Goal: Task Accomplishment & Management: Manage account settings

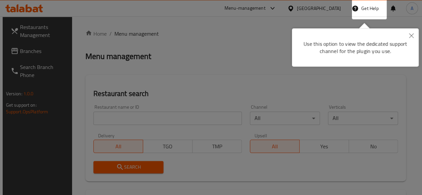
click at [260, 52] on div at bounding box center [211, 97] width 422 height 195
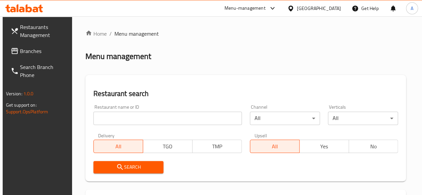
click at [132, 122] on input "search" at bounding box center [167, 118] width 148 height 13
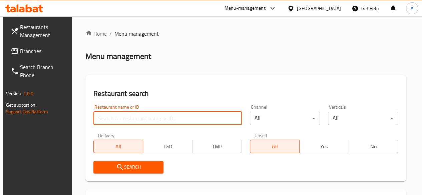
type input "v"
paste input "665344"
type input "665344"
click button "Search" at bounding box center [128, 167] width 70 height 12
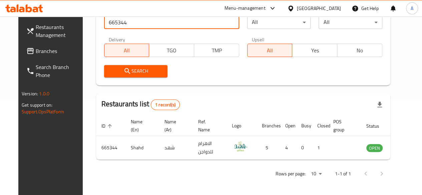
scroll to position [97, 0]
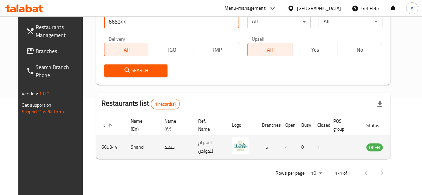
click at [401, 147] on icon "enhanced table" at bounding box center [404, 148] width 7 height 6
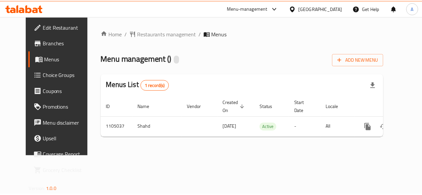
scroll to position [0, 2]
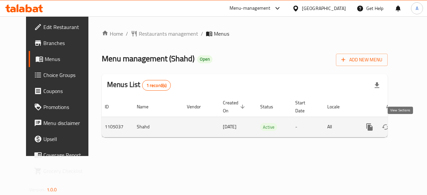
click at [413, 130] on icon "enhanced table" at bounding box center [417, 127] width 8 height 8
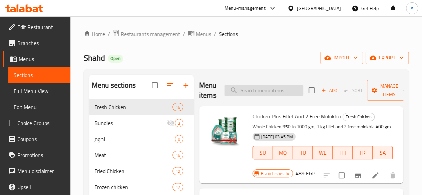
click at [263, 94] on input "search" at bounding box center [263, 91] width 79 height 12
paste input "اوراك 1 كجم"
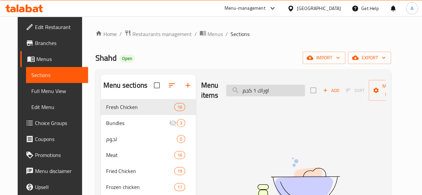
drag, startPoint x: 243, startPoint y: 92, endPoint x: 232, endPoint y: 93, distance: 11.4
click at [232, 93] on input "اوراك 1 كجم" at bounding box center [265, 91] width 79 height 12
click at [244, 91] on input "اوراك 1 كجم" at bounding box center [265, 91] width 79 height 12
drag, startPoint x: 243, startPoint y: 90, endPoint x: 231, endPoint y: 92, distance: 12.7
click at [231, 92] on input "اوراك 1 كجم" at bounding box center [265, 91] width 79 height 12
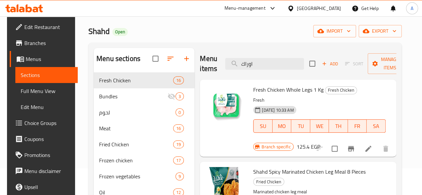
scroll to position [27, 0]
type input "اوراك"
click at [372, 145] on icon at bounding box center [368, 149] width 8 height 8
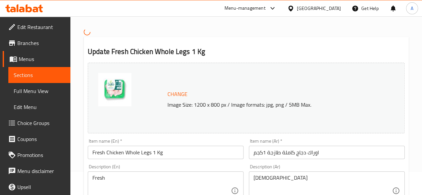
scroll to position [33, 0]
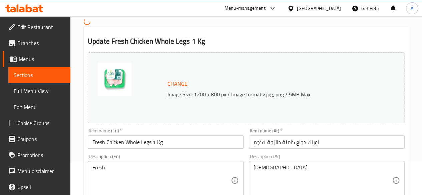
click at [328, 146] on input "اوراك دجاج كاملة طازجة 1كجم" at bounding box center [327, 141] width 156 height 13
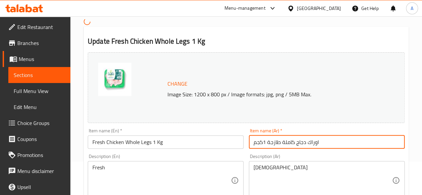
click at [328, 146] on input "اوراك دجاج كاملة طازجة 1كجم" at bounding box center [327, 141] width 156 height 13
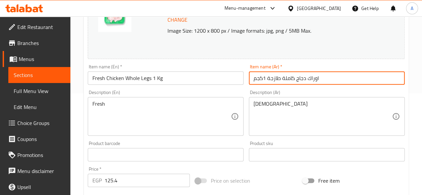
scroll to position [67, 0]
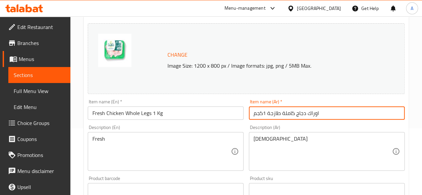
click at [53, 75] on span "Sections" at bounding box center [39, 75] width 51 height 8
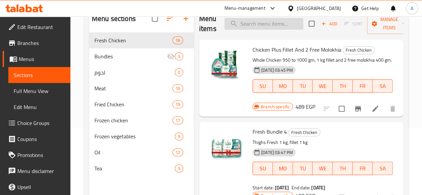
click at [241, 23] on input "search" at bounding box center [263, 24] width 79 height 12
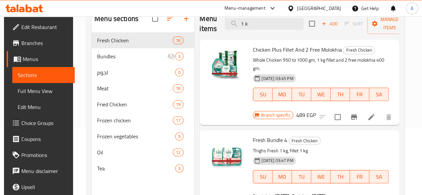
type input "1 k"
click at [247, 12] on div "Menu-management [GEOGRAPHIC_DATA] Get Help A" at bounding box center [211, 8] width 422 height 16
click at [251, 25] on input "1 k" at bounding box center [264, 24] width 79 height 12
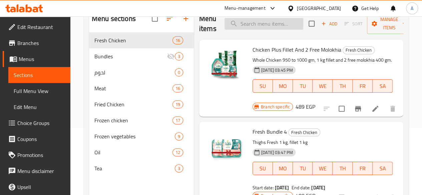
paste input "اوراك 1 كجم"
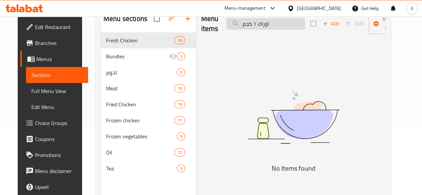
drag, startPoint x: 243, startPoint y: 24, endPoint x: 232, endPoint y: 27, distance: 11.3
click at [232, 27] on input "اوراك 1 كجم" at bounding box center [265, 24] width 79 height 12
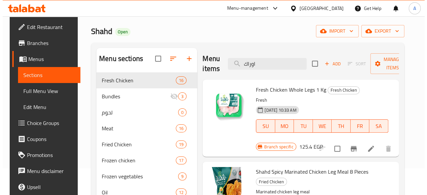
scroll to position [27, 0]
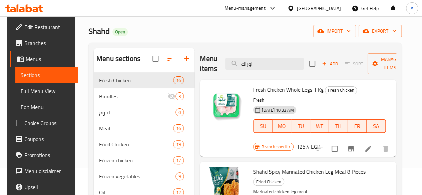
type input "اوراك"
click at [355, 145] on icon "Branch-specific-item" at bounding box center [351, 149] width 8 height 8
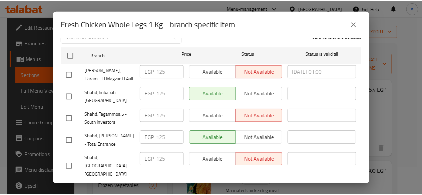
scroll to position [100, 0]
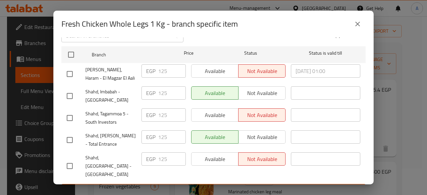
click at [358, 24] on icon "close" at bounding box center [357, 24] width 8 height 8
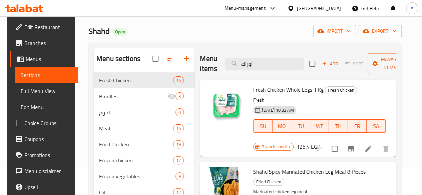
scroll to position [0, 0]
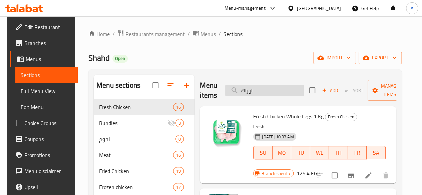
click at [270, 90] on input "اوراك" at bounding box center [264, 91] width 79 height 12
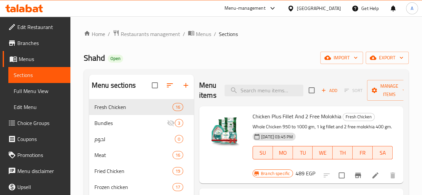
click at [259, 82] on div "Menu items Add Sort Manage items" at bounding box center [301, 91] width 204 height 32
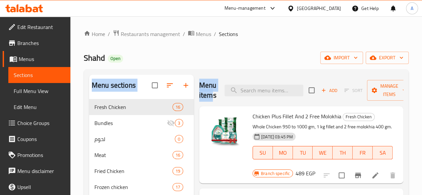
drag, startPoint x: 169, startPoint y: 92, endPoint x: 155, endPoint y: 92, distance: 13.7
click at [155, 92] on div "Menu sections Fresh Chicken 16 Bundles 3 لحوم 0 Meat 16 Fried Chicken 19 Frozen…" at bounding box center [246, 172] width 314 height 195
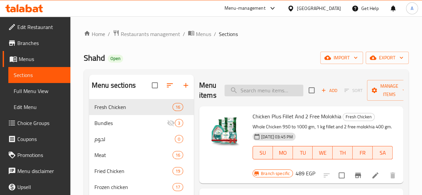
click at [228, 94] on input "search" at bounding box center [263, 91] width 79 height 12
paste input "frozen"
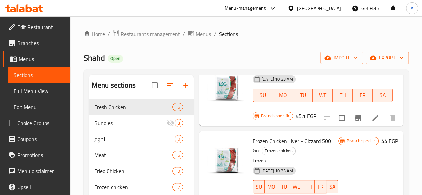
scroll to position [1867, 0]
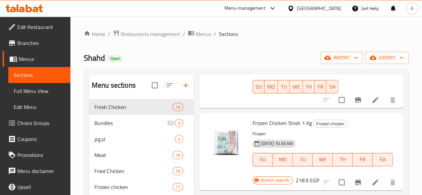
type input "frozen"
drag, startPoint x: 261, startPoint y: 89, endPoint x: 296, endPoint y: 90, distance: 35.0
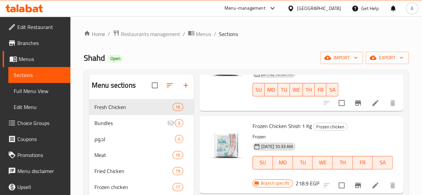
scroll to position [1900, 0]
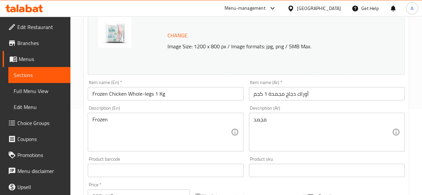
scroll to position [100, 0]
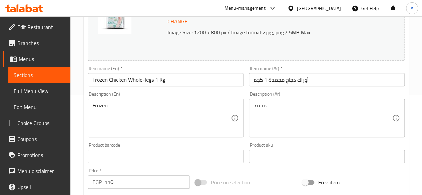
click at [352, 88] on div "Item name (Ar)   * أوراك دجاج مجمدة 1 كجم Item name (Ar) *" at bounding box center [326, 76] width 161 height 26
click at [352, 80] on input "أوراك دجاج مجمدة 1 كجم" at bounding box center [327, 79] width 156 height 13
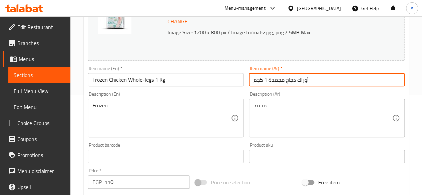
click at [352, 80] on input "أوراك دجاج مجمدة 1 كجم" at bounding box center [327, 79] width 156 height 13
click at [352, 79] on input "أوراك دجاج مجمدة 1 كجم" at bounding box center [327, 79] width 156 height 13
click at [153, 83] on input "Frozen Chicken Whole-legs 1 Kg" at bounding box center [166, 79] width 156 height 13
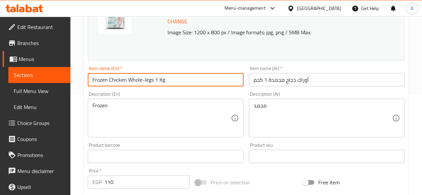
click at [171, 79] on input "Frozen Chicken Whole-legs 1 Kg" at bounding box center [166, 79] width 156 height 13
click at [205, 82] on input "Frozen Chicken Whole-legs 1 Kg" at bounding box center [166, 79] width 156 height 13
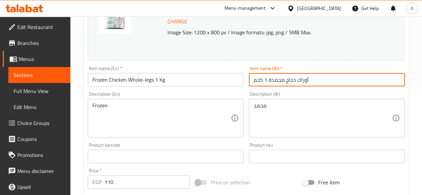
click at [323, 77] on input "أوراك دجاج مجمدة 1 كجم" at bounding box center [327, 79] width 156 height 13
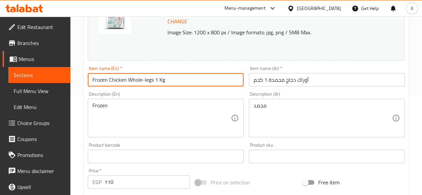
click at [190, 85] on input "Frozen Chicken Whole-legs 1 Kg" at bounding box center [166, 79] width 156 height 13
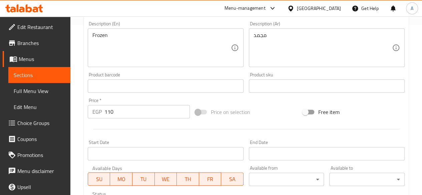
scroll to position [200, 0]
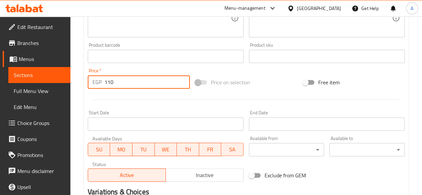
click at [144, 82] on input "110" at bounding box center [146, 81] width 85 height 13
paste input "3"
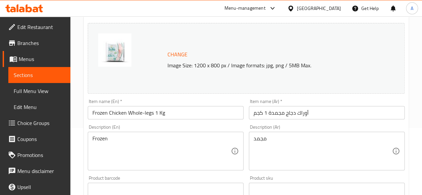
scroll to position [100, 0]
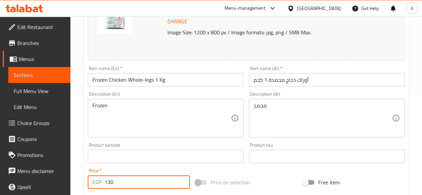
type input "130"
click at [319, 83] on input "أوراك دجاج مجمدة 1 كجم" at bounding box center [327, 79] width 156 height 13
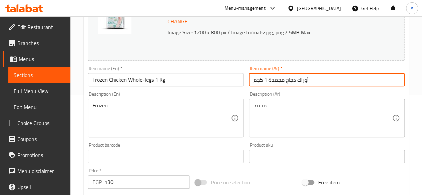
click at [269, 80] on input "أوراك دجاج مجمدة 1 كجم" at bounding box center [327, 79] width 156 height 13
click at [363, 85] on input "أوراك دجاج مجمدة [PERSON_NAME] 1 كجم" at bounding box center [327, 79] width 156 height 13
type input "أوراك دجاج مجمدة [PERSON_NAME] 1 كجم"
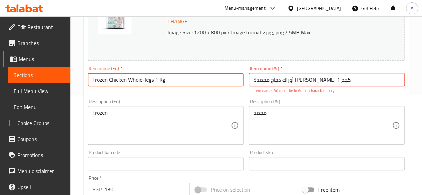
click at [188, 82] on input "Frozen Chicken Whole-legs 1 Kg" at bounding box center [166, 79] width 156 height 13
type input "Frozen Chicken Whole-legs 1 Kg Offer"
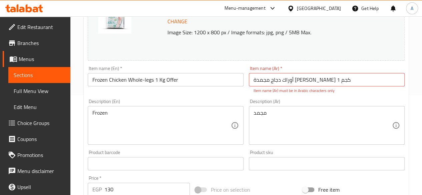
click at [243, 93] on div "Item name (En)   * Frozen Chicken Whole-legs 1 Kg Offer Item name (En) *" at bounding box center [165, 79] width 161 height 33
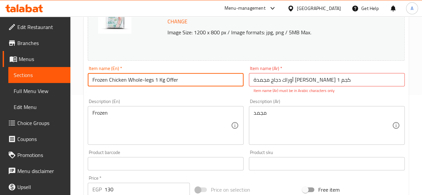
click at [194, 83] on input "Frozen Chicken Whole-legs 1 Kg Offer" at bounding box center [166, 79] width 156 height 13
click at [358, 81] on input "أوراك دجاج مجمدة [PERSON_NAME] 1 كجم" at bounding box center [327, 79] width 156 height 13
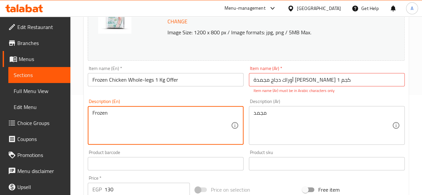
click at [140, 124] on textarea "Frozen" at bounding box center [161, 126] width 138 height 32
click at [145, 115] on textarea "Frozen" at bounding box center [161, 126] width 138 height 32
click at [336, 81] on input "أوراك دجاج مجمدة [PERSON_NAME] 1 كجم" at bounding box center [327, 79] width 156 height 13
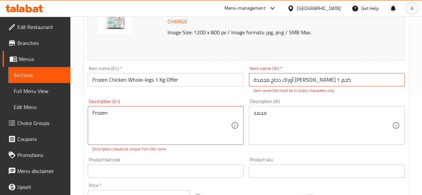
click at [177, 109] on div "Frozen Description (En)" at bounding box center [166, 125] width 156 height 39
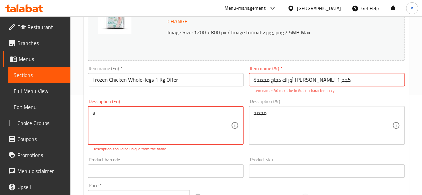
type textarea "Frozen"
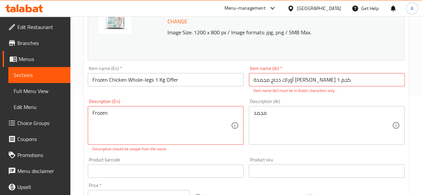
click at [177, 109] on div "Frozen Description (En)" at bounding box center [166, 125] width 156 height 39
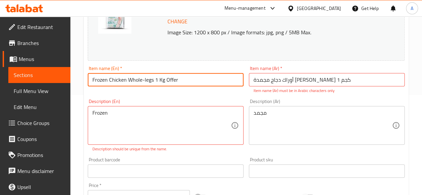
click at [203, 82] on input "Frozen Chicken Whole-legs 1 Kg Offer" at bounding box center [166, 79] width 156 height 13
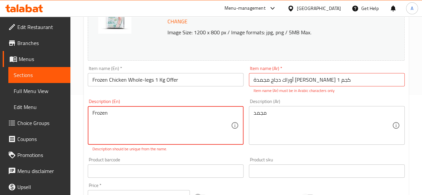
click at [107, 128] on textarea "Frozen" at bounding box center [161, 126] width 138 height 32
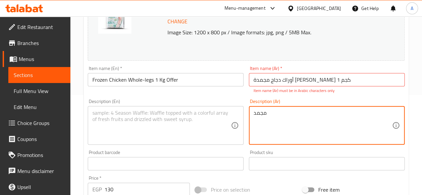
click at [283, 114] on textarea "مجمد" at bounding box center [322, 126] width 138 height 32
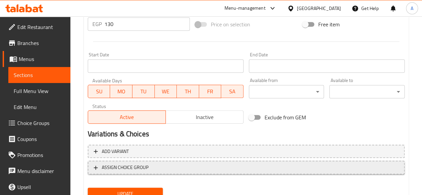
scroll to position [226, 0]
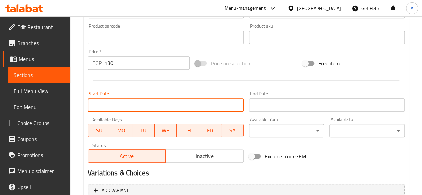
click at [169, 103] on input "Start Date" at bounding box center [166, 104] width 156 height 13
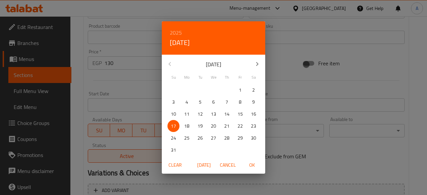
click at [198, 114] on p "12" at bounding box center [199, 114] width 5 height 8
click at [252, 162] on span "OK" at bounding box center [252, 165] width 16 height 8
type input "[DATE]"
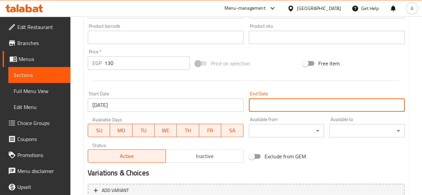
click at [292, 104] on input "Start Date" at bounding box center [327, 104] width 156 height 13
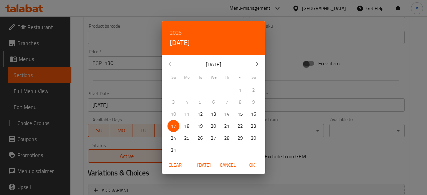
click at [168, 151] on span "31" at bounding box center [173, 150] width 12 height 8
click at [252, 166] on span "OK" at bounding box center [252, 165] width 16 height 8
type input "[DATE]"
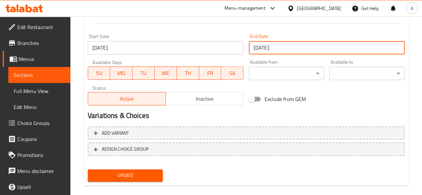
scroll to position [293, 0]
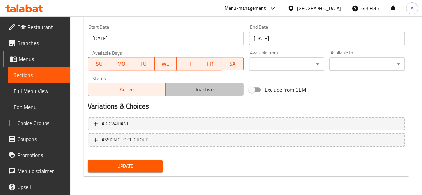
click at [234, 86] on span "Inactive" at bounding box center [204, 90] width 72 height 10
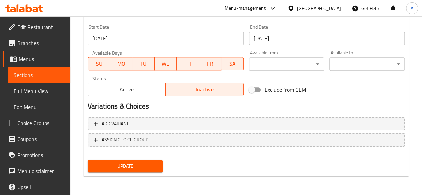
click at [209, 172] on div "Update" at bounding box center [246, 166] width 322 height 18
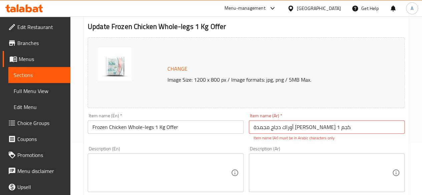
scroll to position [100, 0]
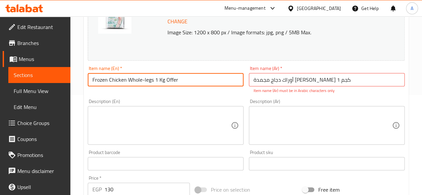
click at [181, 78] on input "Frozen Chicken Whole-legs 1 Kg Offer" at bounding box center [166, 79] width 156 height 13
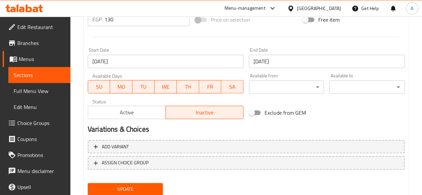
scroll to position [293, 0]
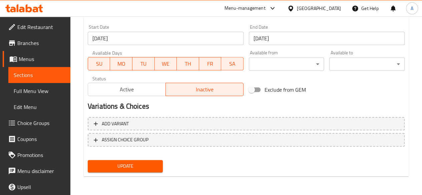
click at [46, 79] on link "Sections" at bounding box center [39, 75] width 62 height 16
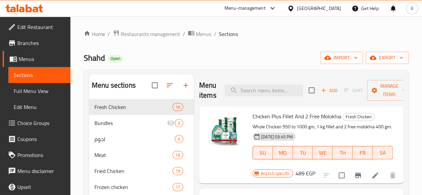
click at [41, 47] on link "Branches" at bounding box center [37, 43] width 68 height 16
click at [34, 10] on icon at bounding box center [36, 10] width 6 height 6
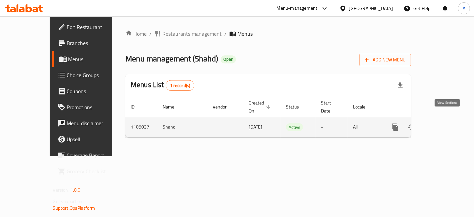
click at [447, 123] on icon "enhanced table" at bounding box center [443, 127] width 8 height 8
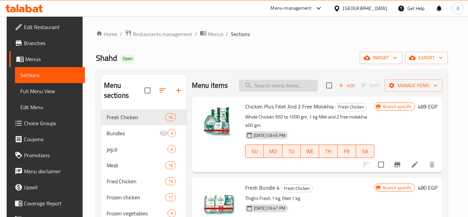
click at [275, 85] on input "search" at bounding box center [278, 86] width 79 height 12
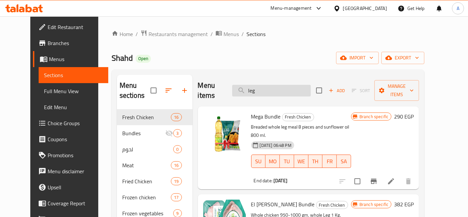
click at [287, 85] on input "leg" at bounding box center [271, 91] width 79 height 12
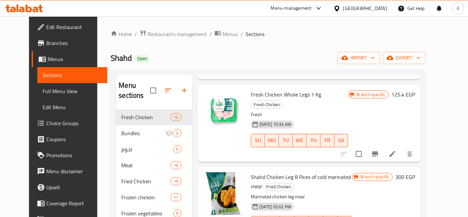
scroll to position [407, 0]
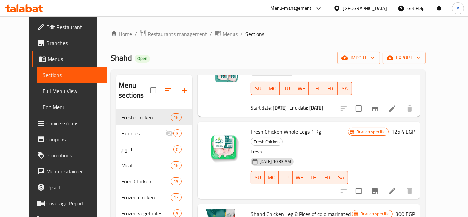
type input "leg"
click at [402, 185] on li at bounding box center [392, 191] width 19 height 12
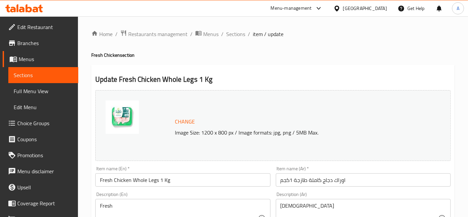
drag, startPoint x: 329, startPoint y: 1, endPoint x: 311, endPoint y: 35, distance: 38.8
click at [311, 35] on ol "Home / Restaurants management / Menus / Sections / item / update" at bounding box center [273, 34] width 364 height 9
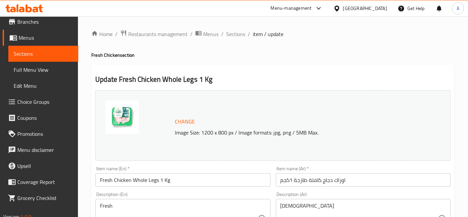
scroll to position [30, 0]
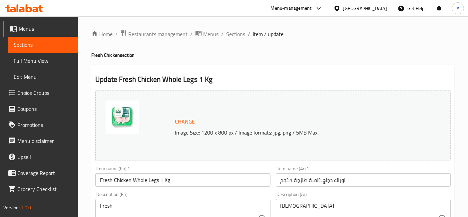
click at [46, 46] on span "Sections" at bounding box center [43, 45] width 59 height 8
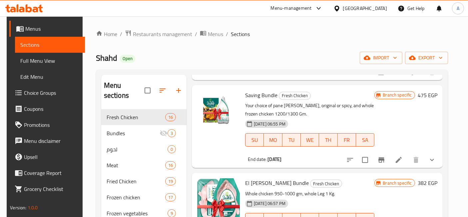
scroll to position [592, 0]
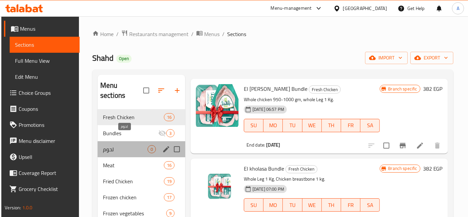
click at [113, 145] on span "لحوم" at bounding box center [125, 149] width 45 height 8
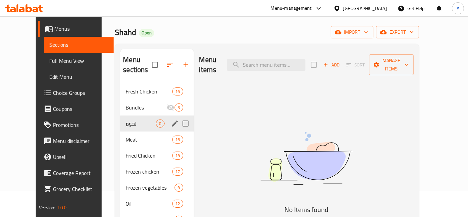
scroll to position [37, 0]
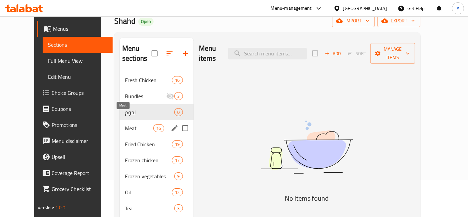
click at [125, 124] on span "Meat" at bounding box center [139, 128] width 28 height 8
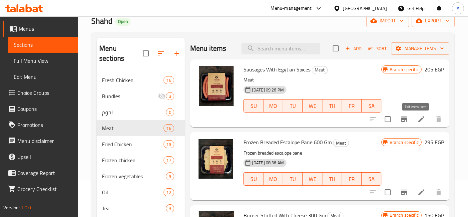
click at [418, 120] on icon at bounding box center [422, 119] width 8 height 8
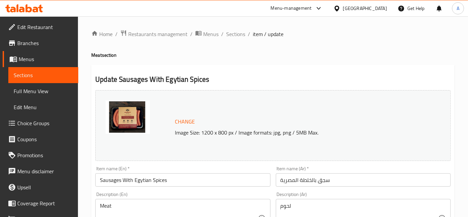
click at [40, 42] on span "Branches" at bounding box center [45, 43] width 56 height 8
